Goal: Entertainment & Leisure: Consume media (video, audio)

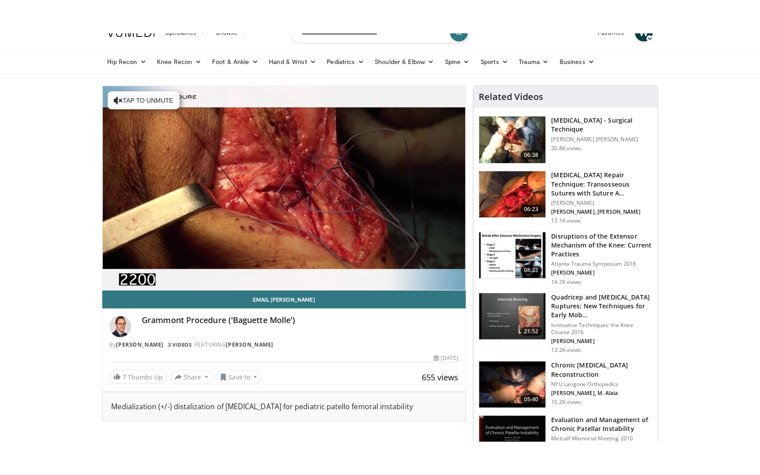
scroll to position [19, 0]
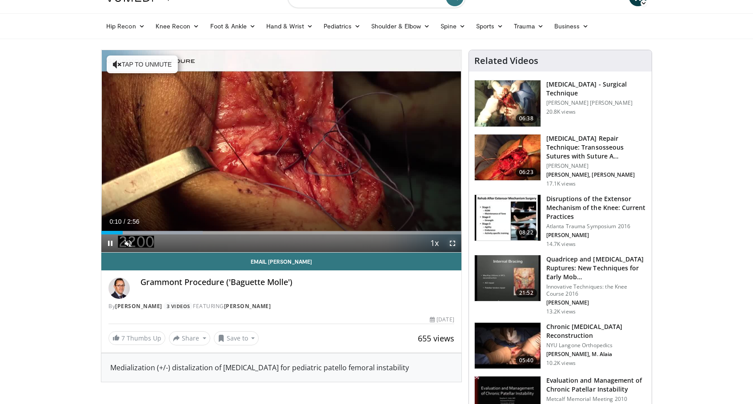
click at [450, 238] on span "Video Player" at bounding box center [452, 244] width 18 height 18
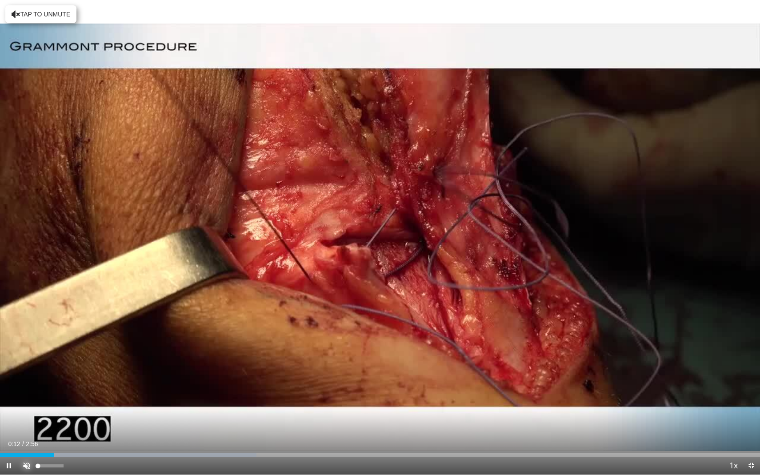
click at [30, 404] on span "Video Player" at bounding box center [27, 466] width 18 height 18
